Goal: Task Accomplishment & Management: Manage account settings

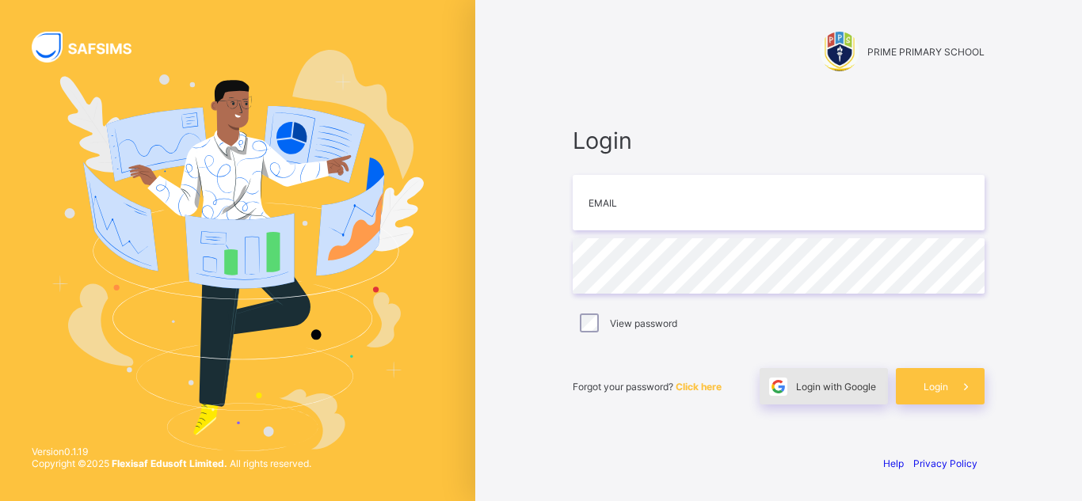
click at [832, 389] on span "Login with Google" at bounding box center [836, 387] width 80 height 12
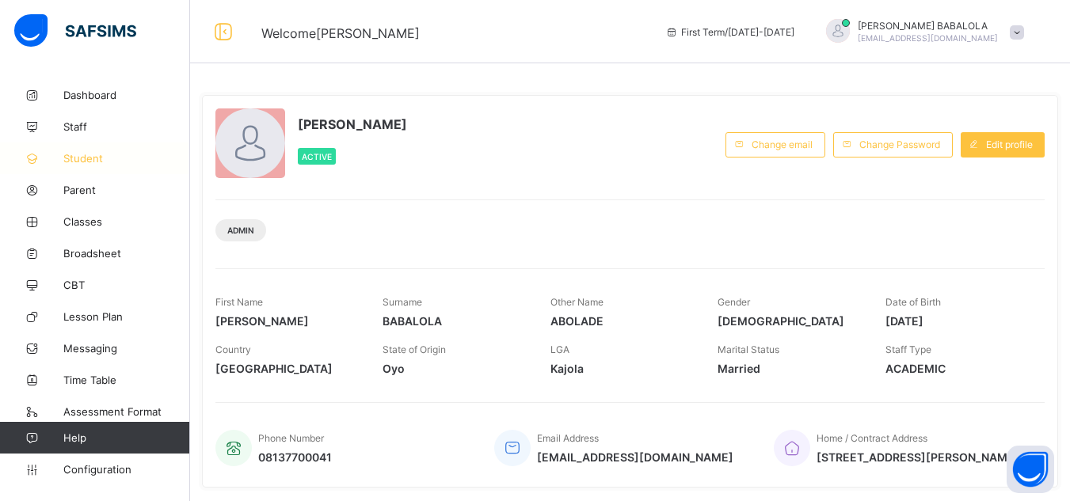
click at [86, 160] on span "Student" at bounding box center [126, 158] width 127 height 13
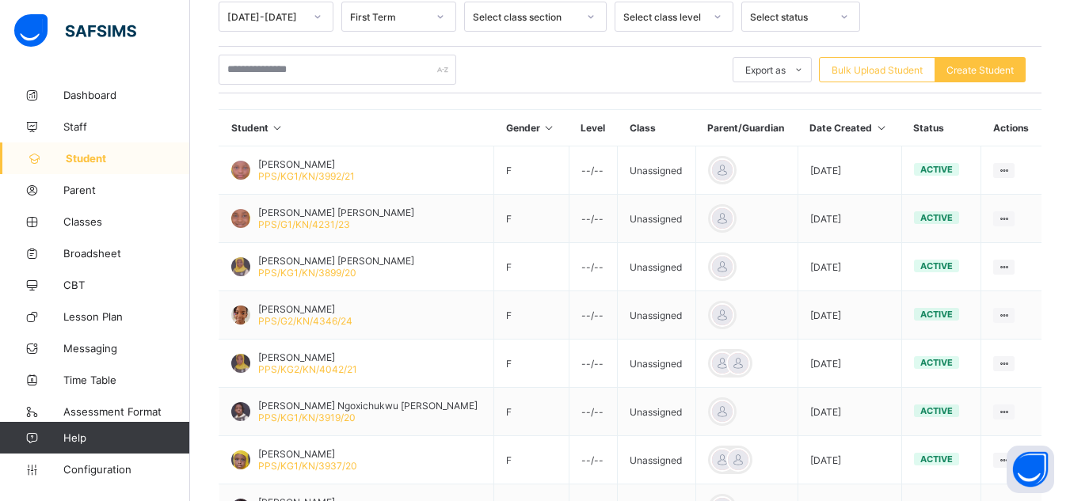
scroll to position [285, 0]
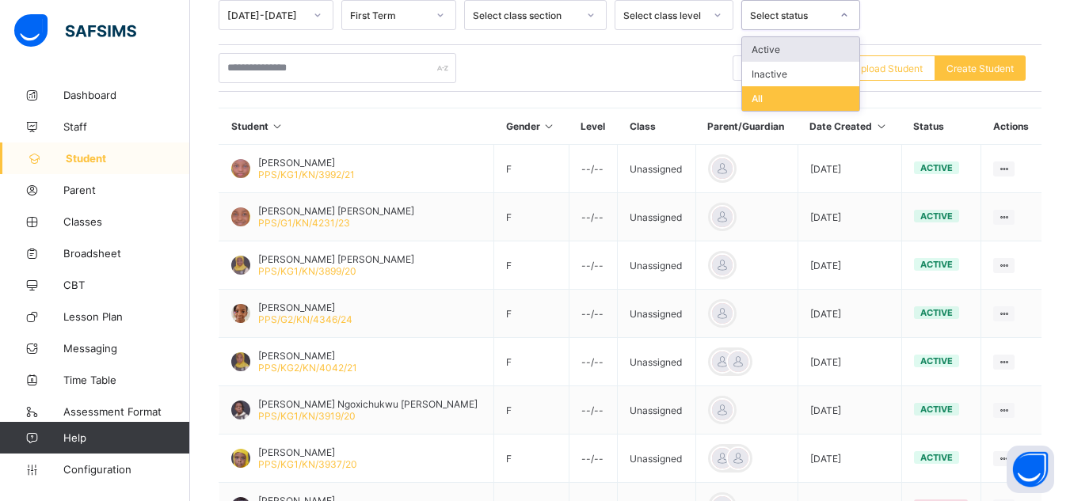
click at [789, 19] on div "Select status" at bounding box center [790, 16] width 81 height 12
click at [770, 71] on div "Inactive" at bounding box center [800, 74] width 117 height 25
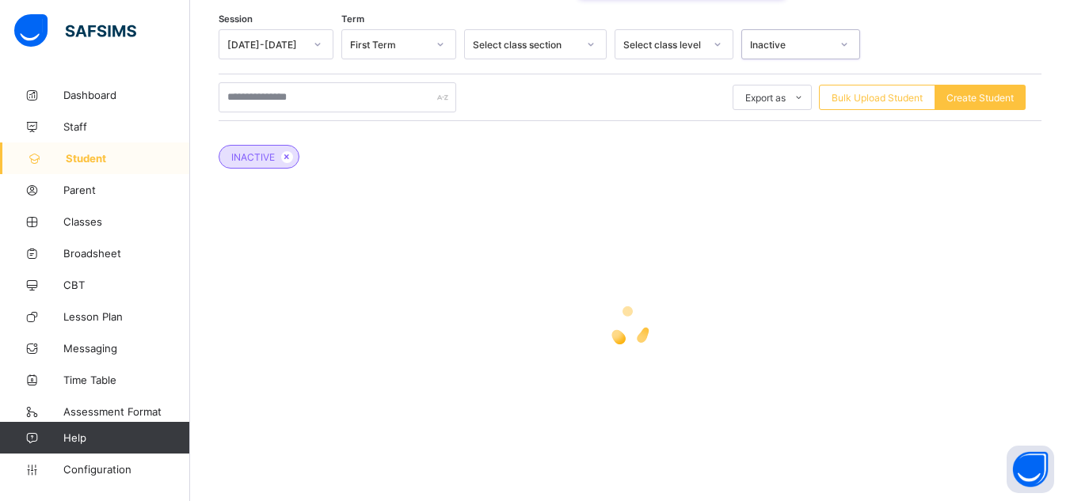
scroll to position [256, 0]
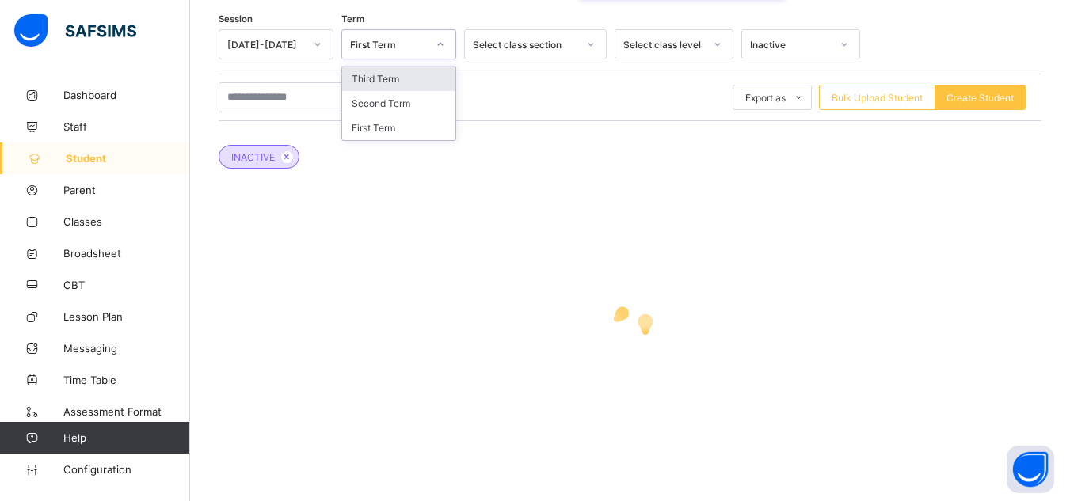
click at [447, 47] on div at bounding box center [440, 44] width 27 height 25
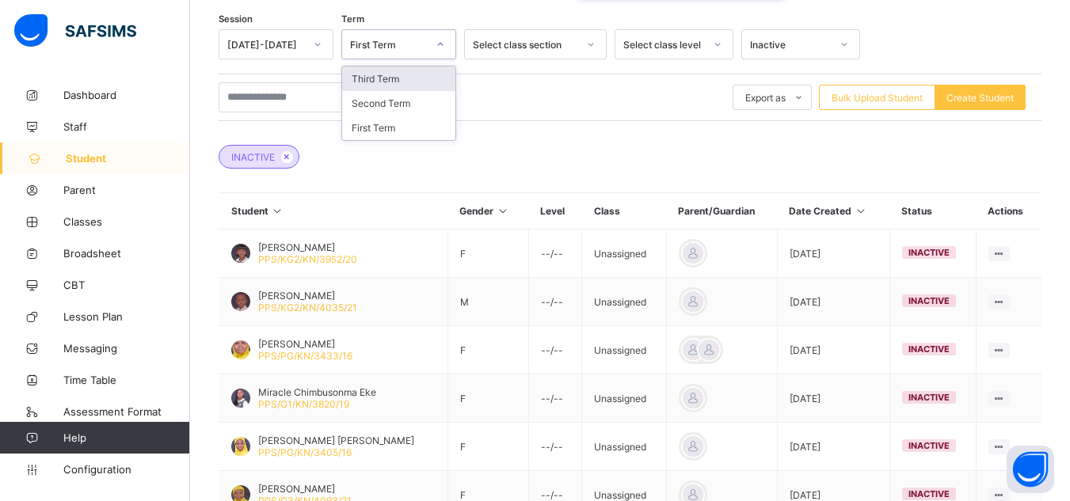
click at [402, 83] on div "Third Term" at bounding box center [398, 79] width 113 height 25
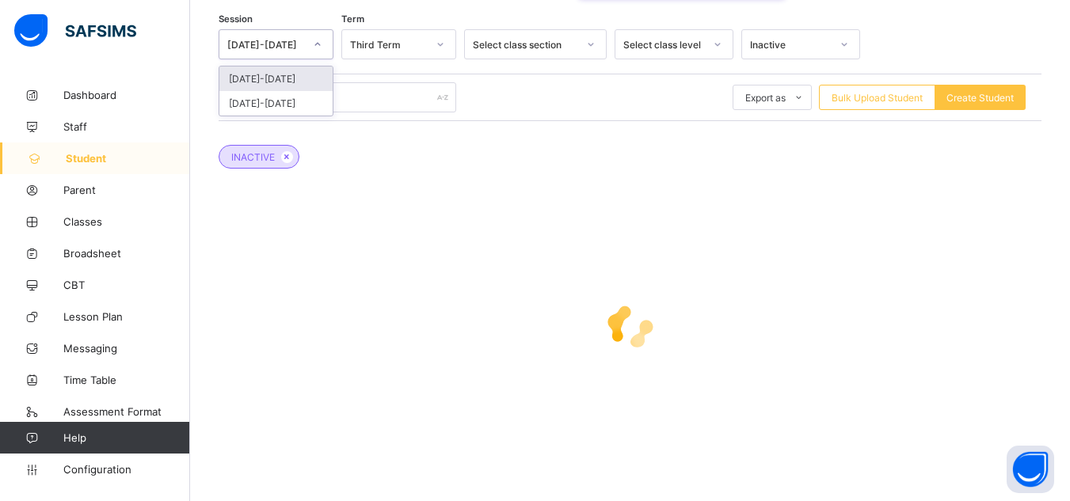
click at [316, 42] on icon at bounding box center [318, 44] width 10 height 16
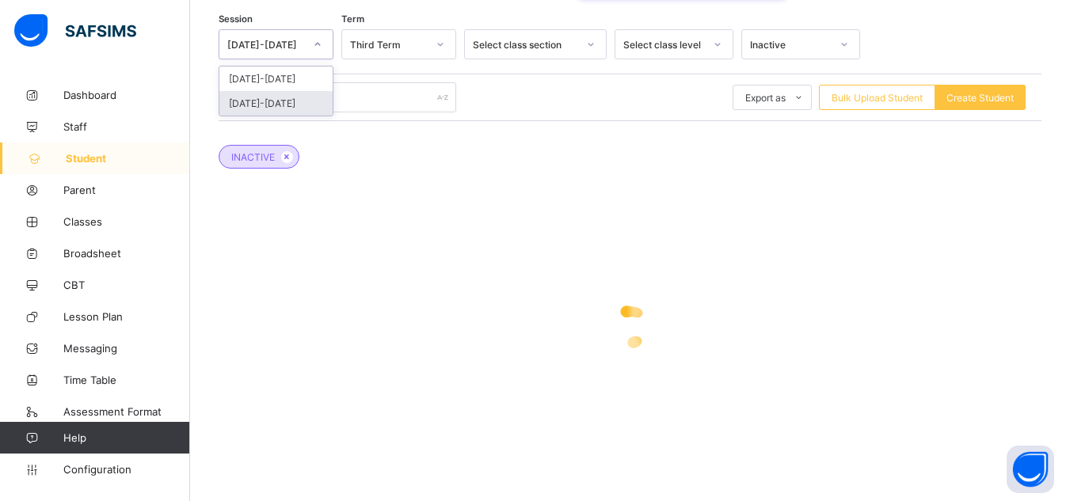
click at [287, 103] on div "2024-2025" at bounding box center [275, 103] width 113 height 25
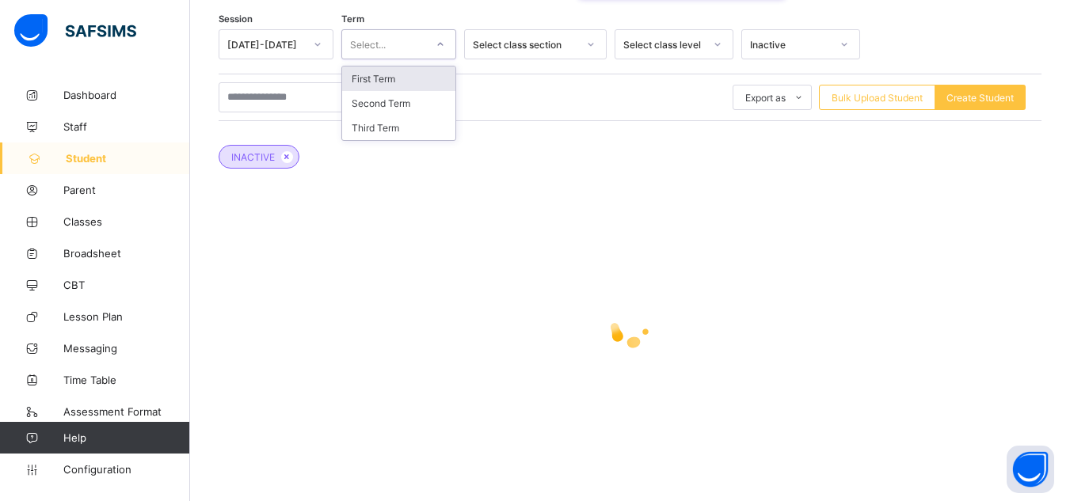
click at [427, 54] on div at bounding box center [440, 44] width 27 height 25
click at [402, 129] on div "Third Term" at bounding box center [398, 128] width 113 height 25
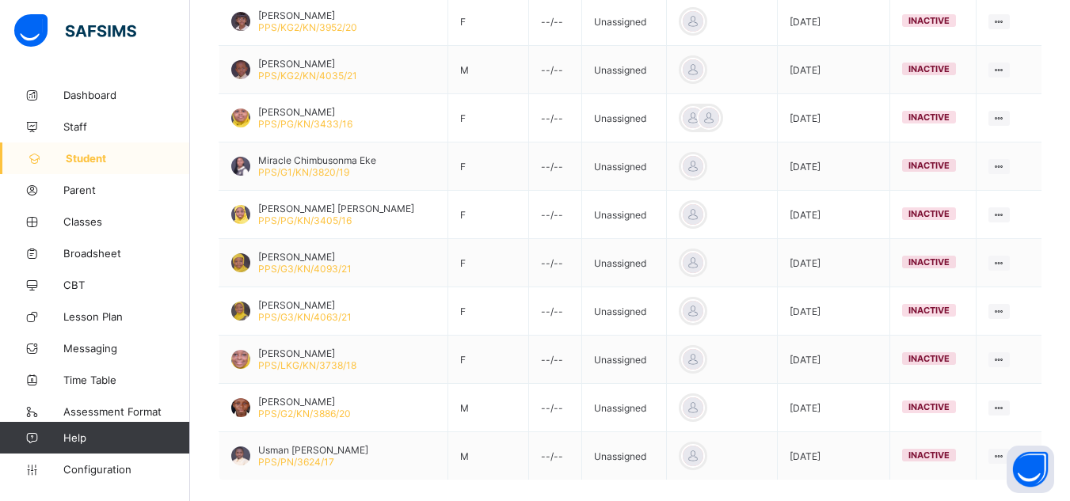
scroll to position [562, 0]
